Goal: Information Seeking & Learning: Learn about a topic

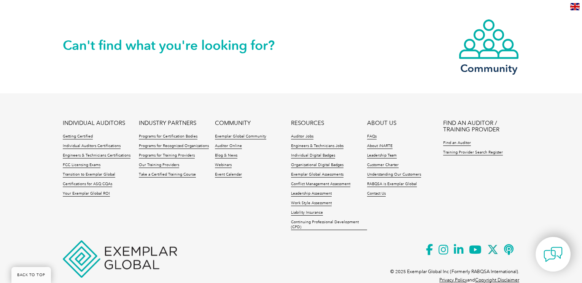
scroll to position [1801, 0]
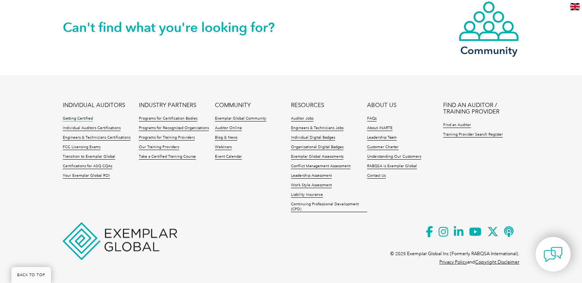
click at [89, 117] on link "Getting Certified" at bounding box center [78, 118] width 30 height 5
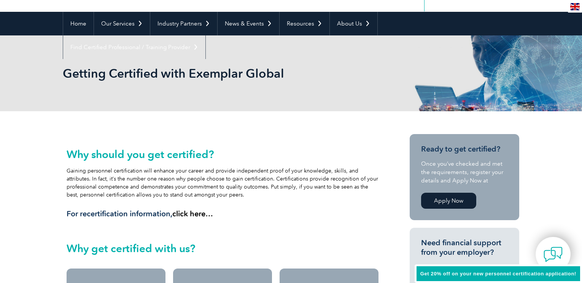
scroll to position [76, 0]
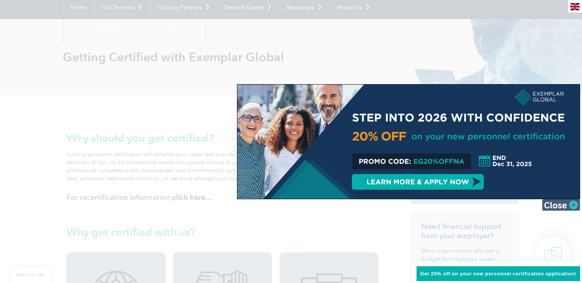
click at [559, 205] on img at bounding box center [561, 204] width 38 height 11
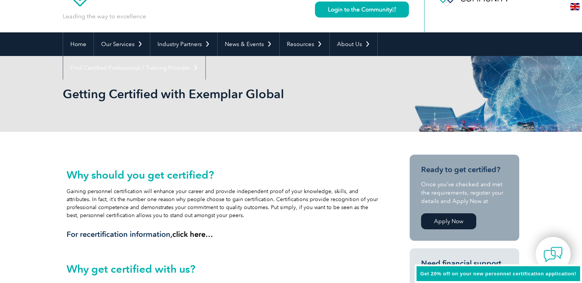
scroll to position [0, 0]
